Goal: Information Seeking & Learning: Check status

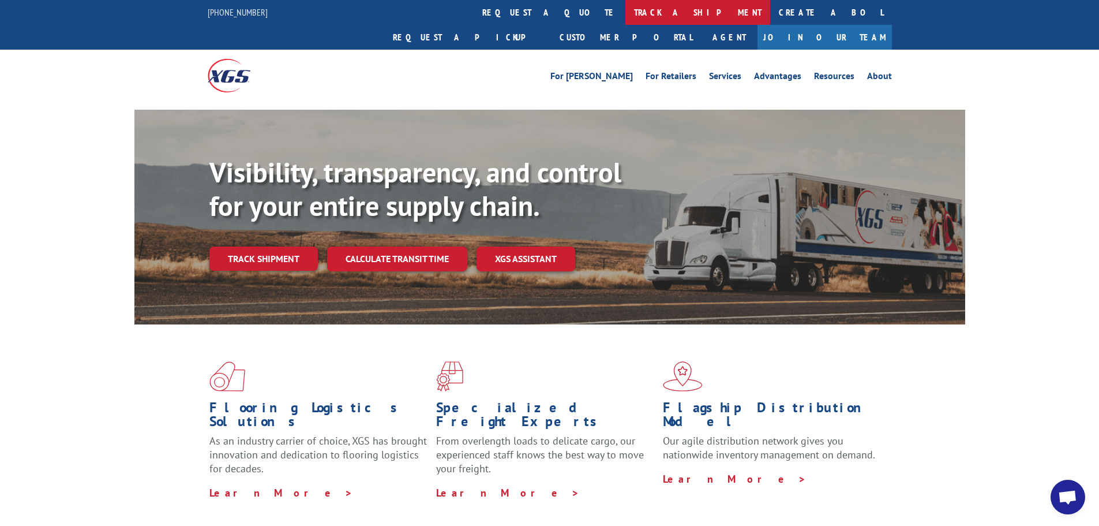
click at [625, 17] on link "track a shipment" at bounding box center [697, 12] width 145 height 25
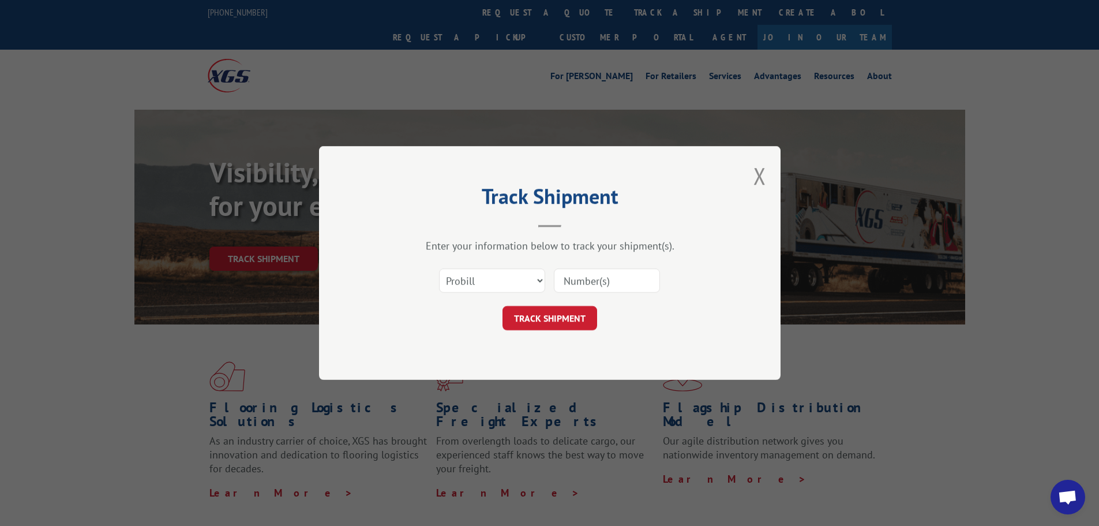
click at [630, 288] on input at bounding box center [607, 280] width 106 height 24
paste input "16954764"
type input "16954764"
click at [581, 311] on button "TRACK SHIPMENT" at bounding box center [549, 318] width 95 height 24
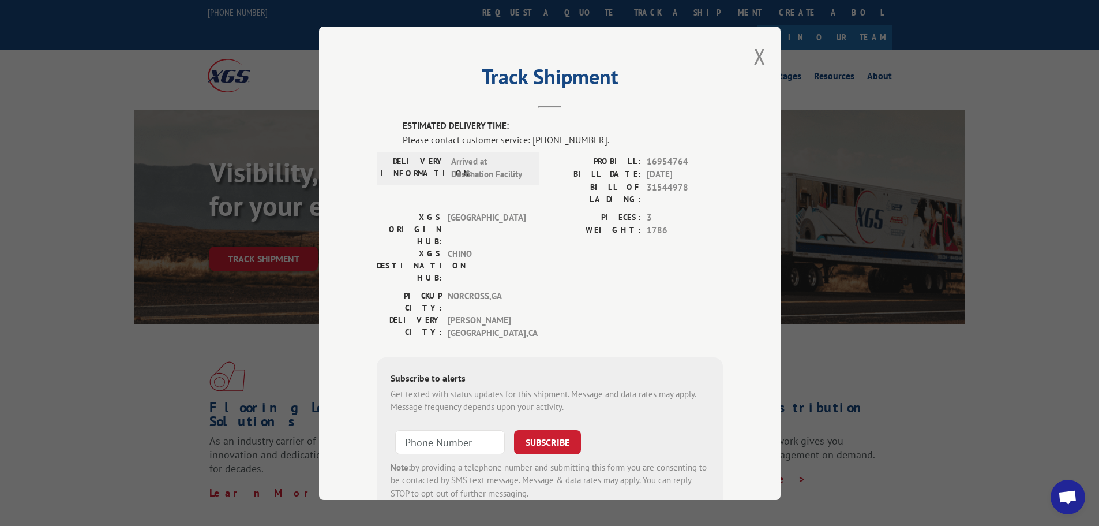
click at [530, 138] on div "Please contact customer service: [PHONE_NUMBER]." at bounding box center [563, 139] width 320 height 14
drag, startPoint x: 528, startPoint y: 139, endPoint x: 587, endPoint y: 139, distance: 58.8
click at [587, 139] on div "Please contact customer service: [PHONE_NUMBER]." at bounding box center [563, 139] width 320 height 14
copy div "[PHONE_NUMBER]"
click at [755, 61] on button "Close modal" at bounding box center [759, 56] width 13 height 31
